Goal: Find specific page/section: Find specific page/section

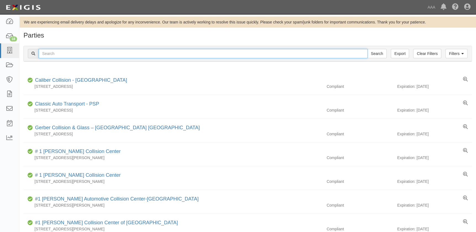
click at [67, 51] on input "text" at bounding box center [203, 53] width 329 height 9
type input "joe hudson's 14th"
click at [367, 49] on input "Search" at bounding box center [376, 53] width 19 height 9
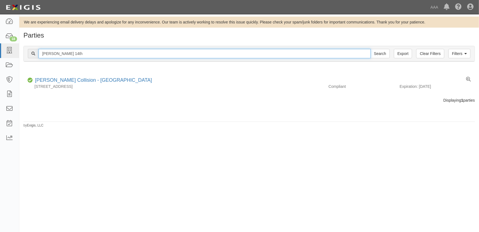
drag, startPoint x: 68, startPoint y: 54, endPoint x: 29, endPoint y: 54, distance: 39.5
click at [29, 54] on div "joe hudson's 14th Search" at bounding box center [209, 53] width 362 height 9
type input "mastercraft"
click at [371, 49] on input "Search" at bounding box center [380, 53] width 19 height 9
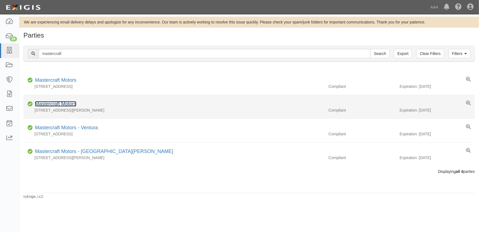
click at [54, 105] on link "Mastercraft Motors" at bounding box center [55, 104] width 41 height 6
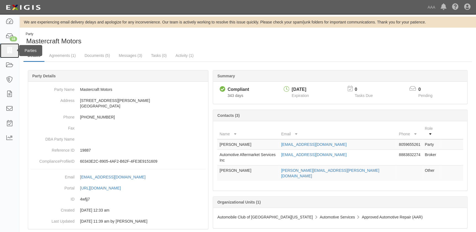
click at [7, 51] on icon at bounding box center [10, 50] width 8 height 6
